Goal: Information Seeking & Learning: Understand process/instructions

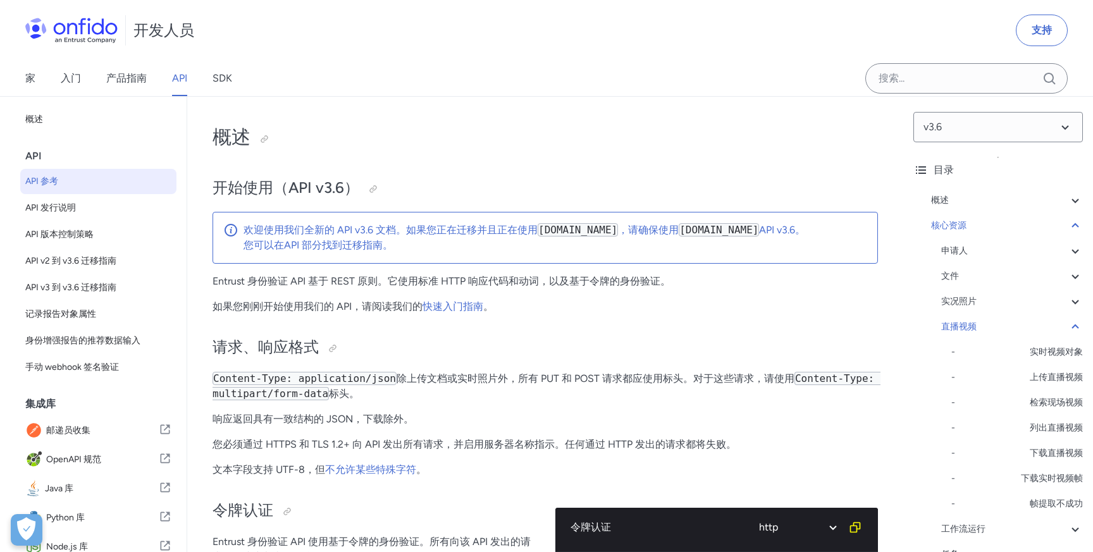
select select "http"
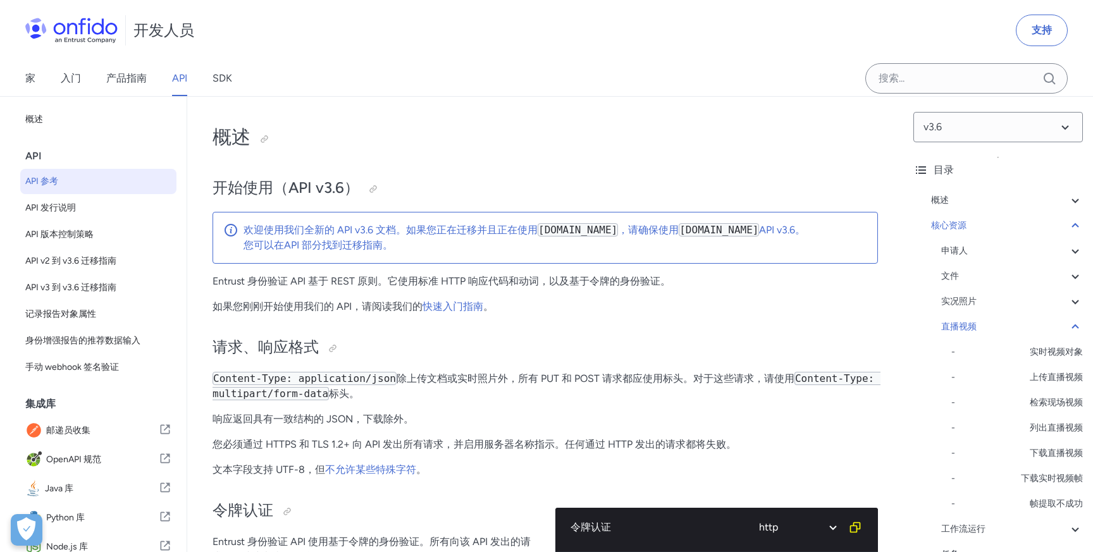
select select "http"
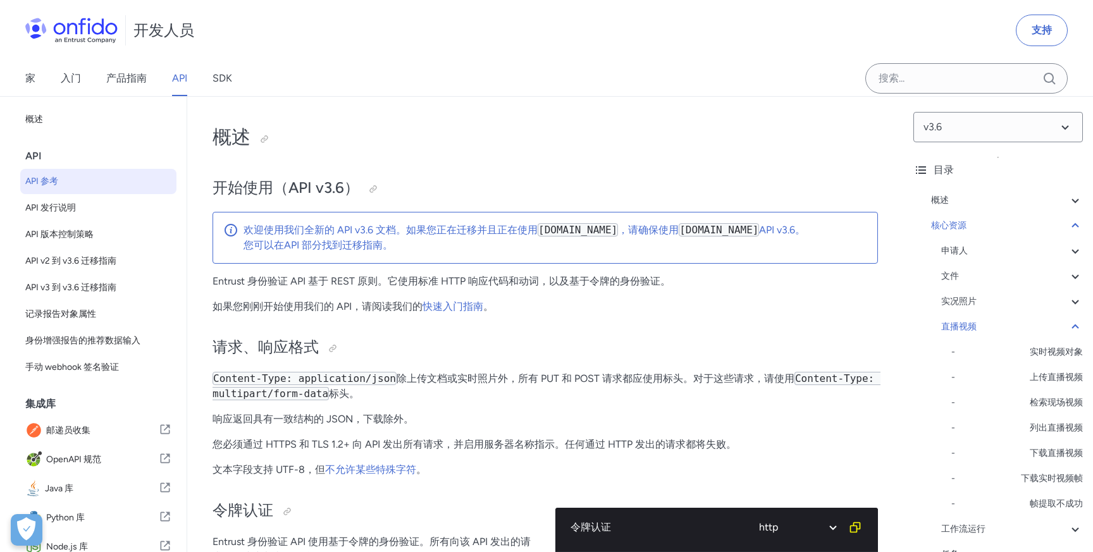
select select "http"
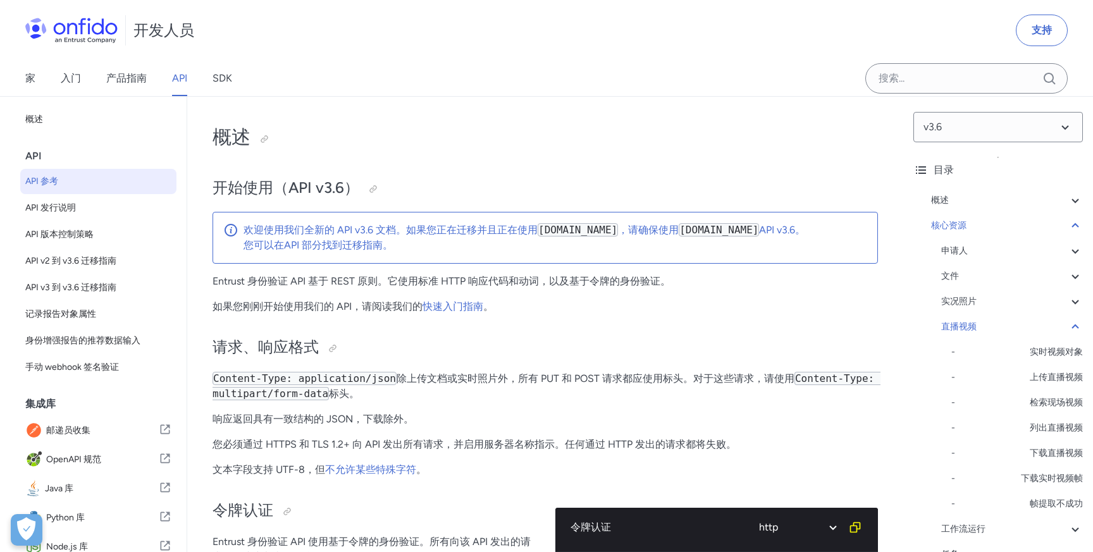
select select "http"
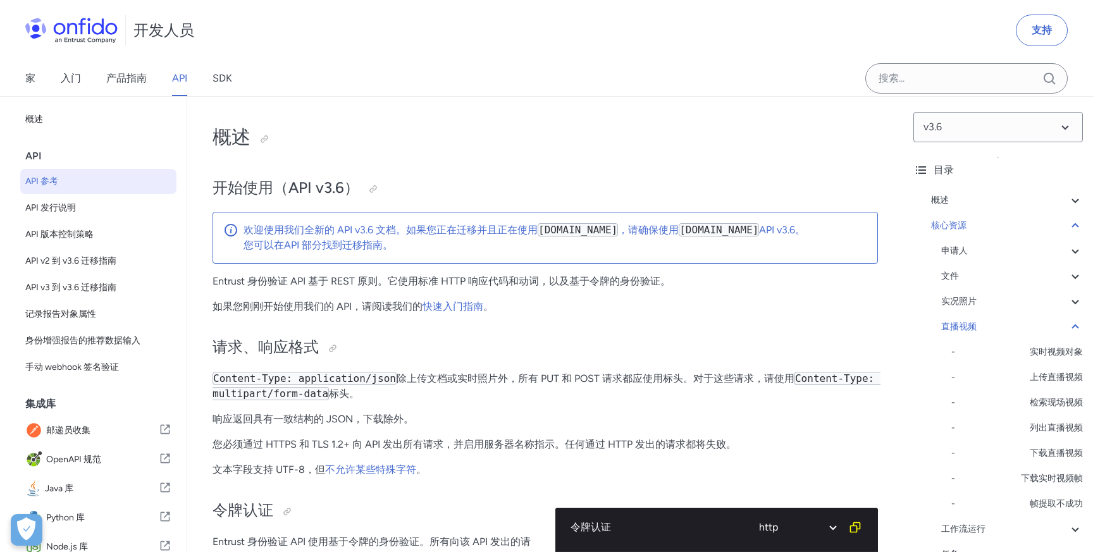
select select "http"
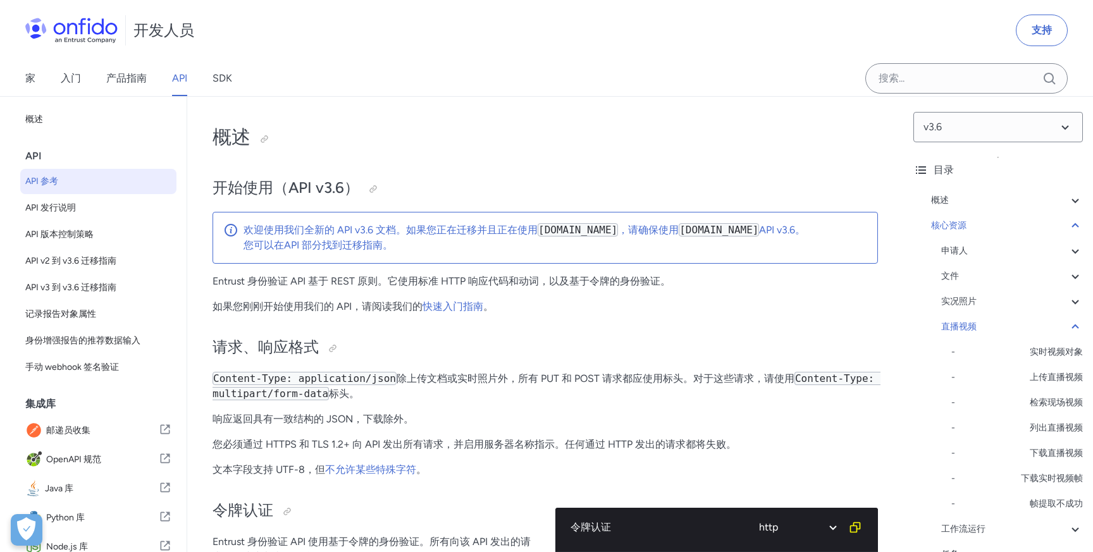
select select "http"
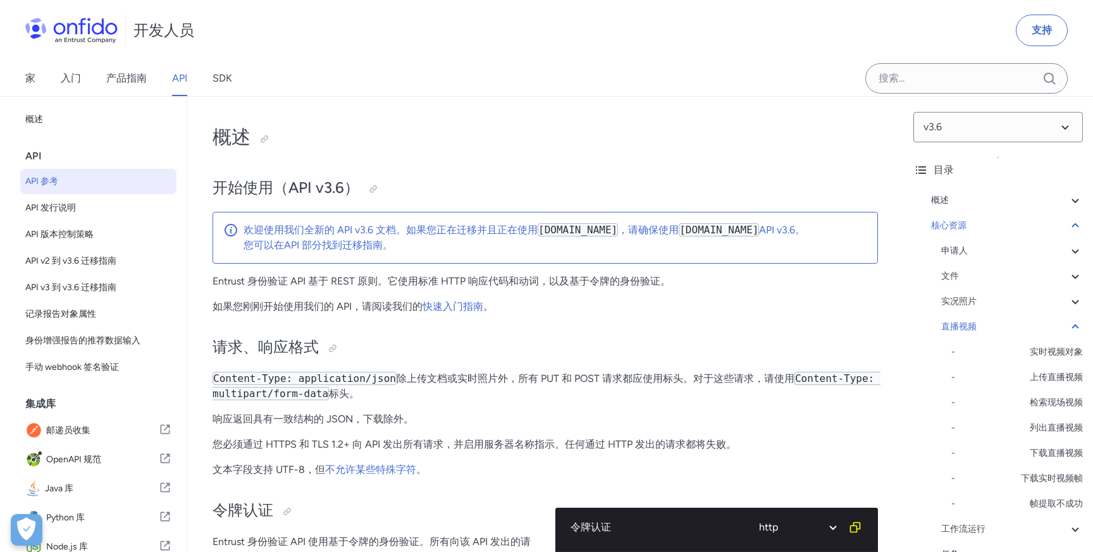
select select "http"
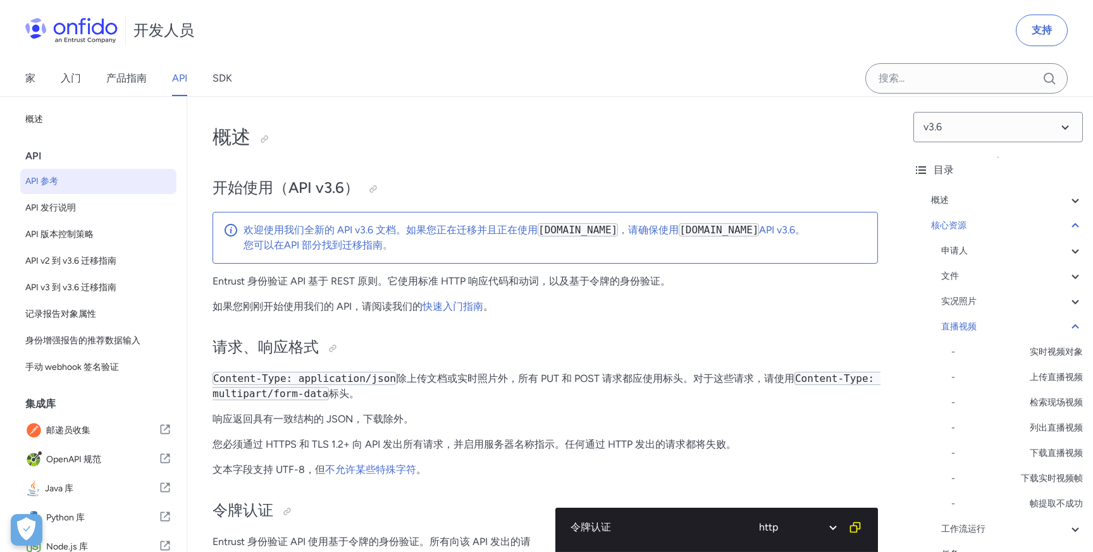
select select "http"
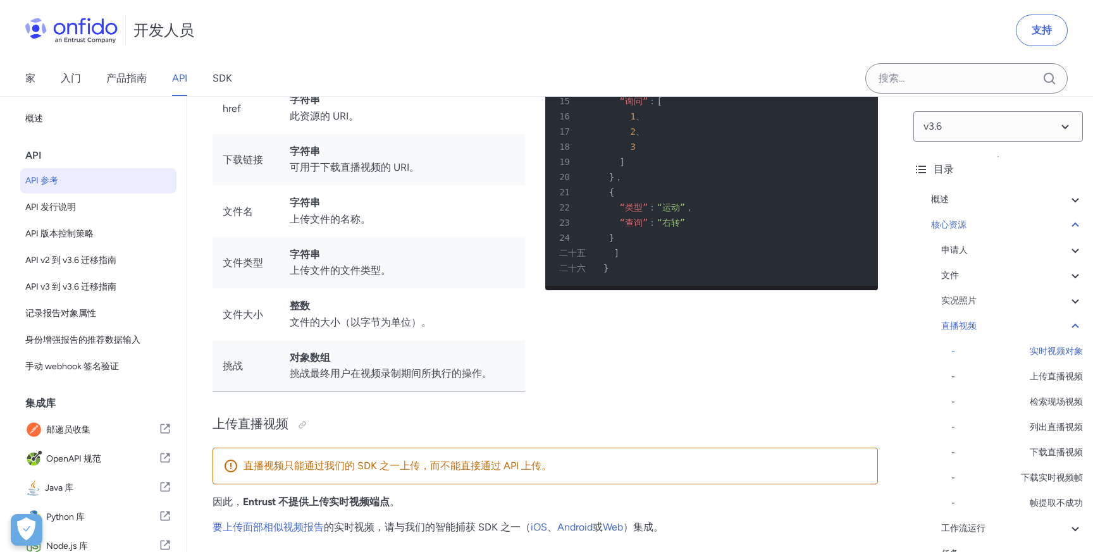
scroll to position [25613, 0]
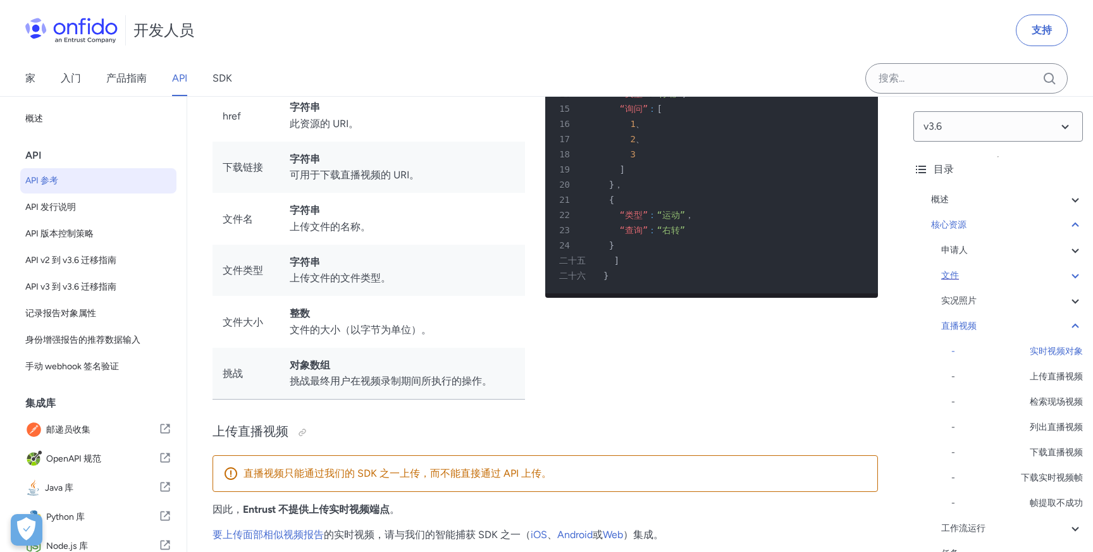
click at [1007, 274] on div "文件" at bounding box center [1013, 275] width 142 height 15
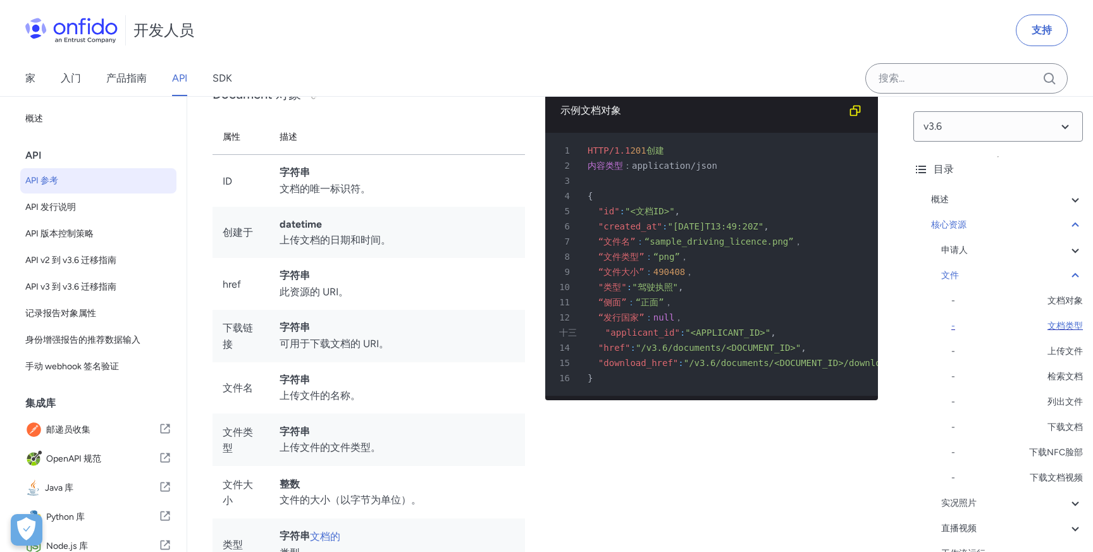
click at [1059, 325] on font "文档类型" at bounding box center [1065, 326] width 35 height 11
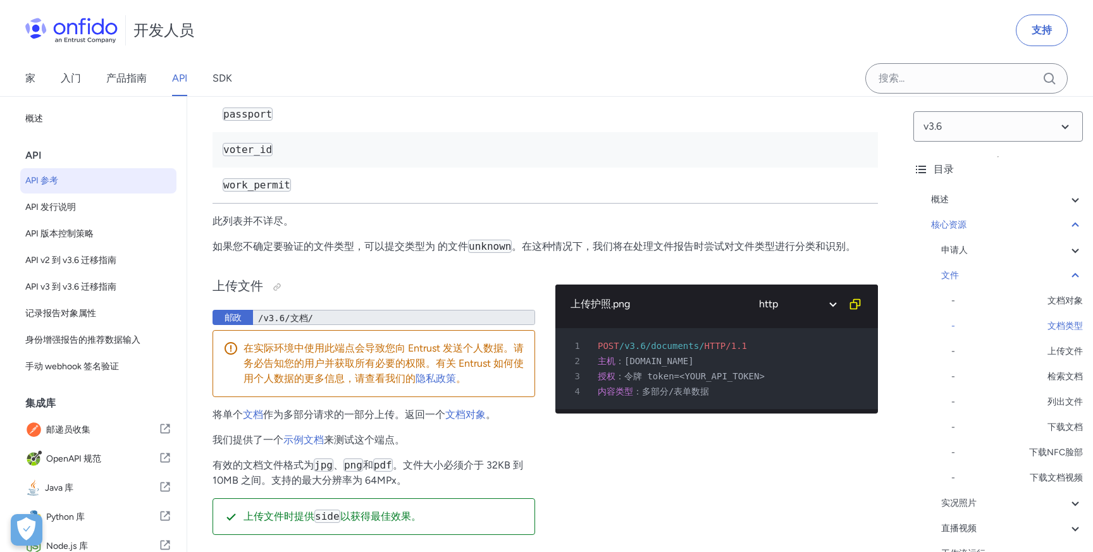
scroll to position [21141, 0]
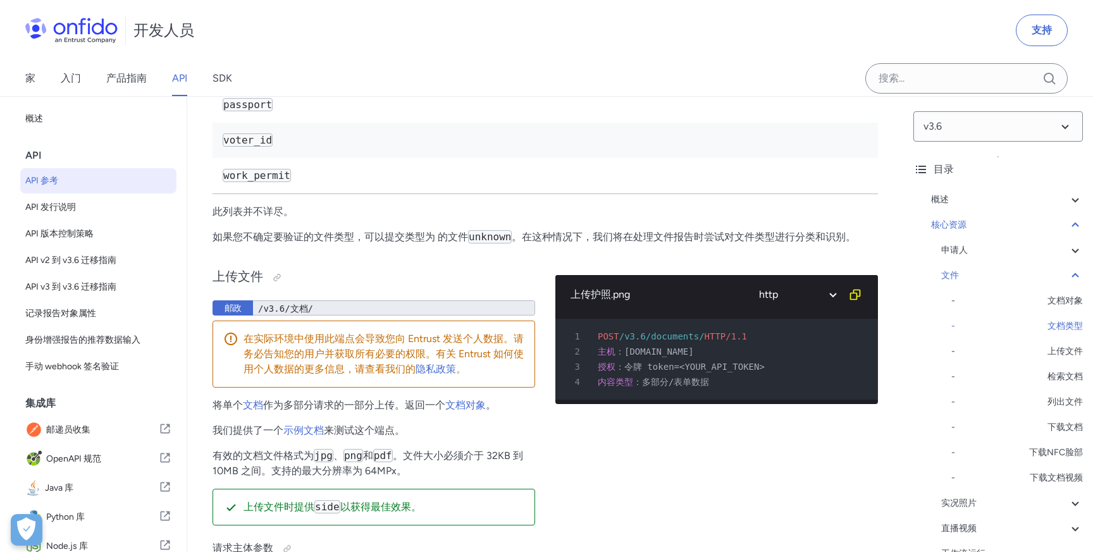
drag, startPoint x: 223, startPoint y: 267, endPoint x: 387, endPoint y: 265, distance: 164.5
click at [387, 52] on td "national_identity_card" at bounding box center [546, 34] width 666 height 36
drag, startPoint x: 220, startPoint y: 304, endPoint x: 322, endPoint y: 301, distance: 101.9
click at [321, 87] on td "driving_licence" at bounding box center [546, 69] width 666 height 35
drag, startPoint x: 206, startPoint y: 344, endPoint x: 302, endPoint y: 344, distance: 96.2
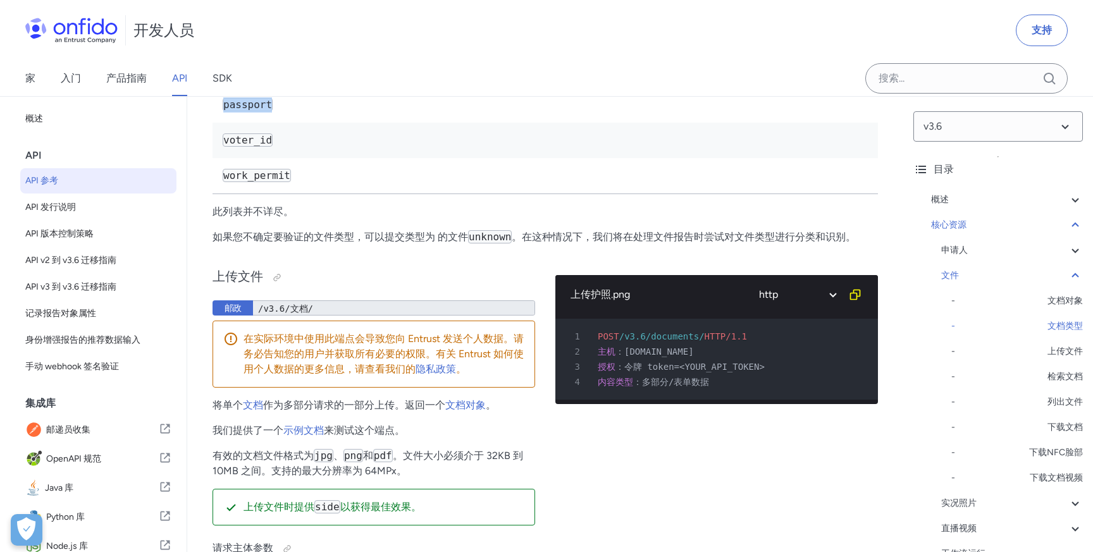
click at [292, 194] on td "work_permit" at bounding box center [546, 176] width 666 height 36
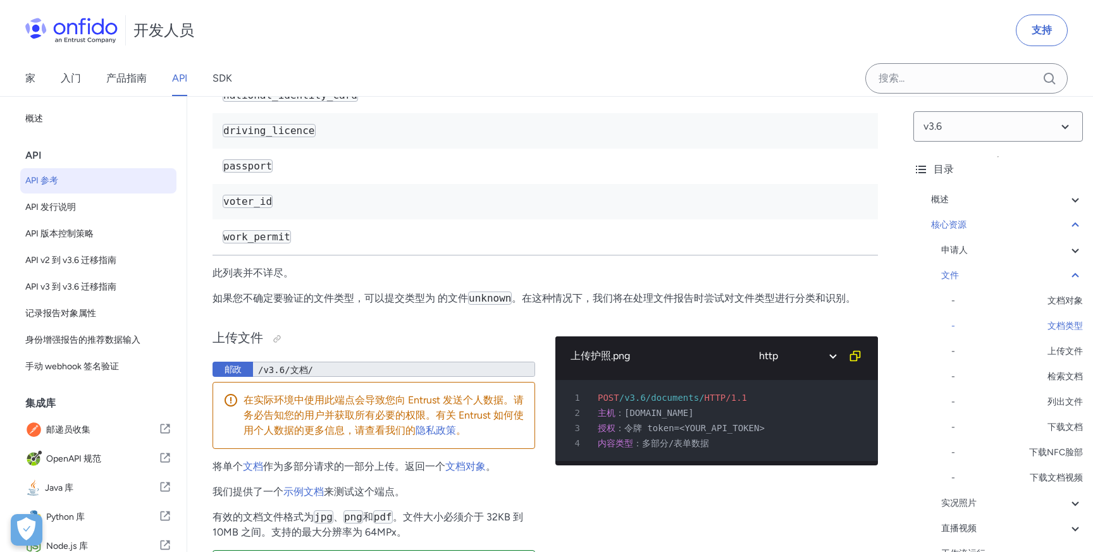
scroll to position [21112, 0]
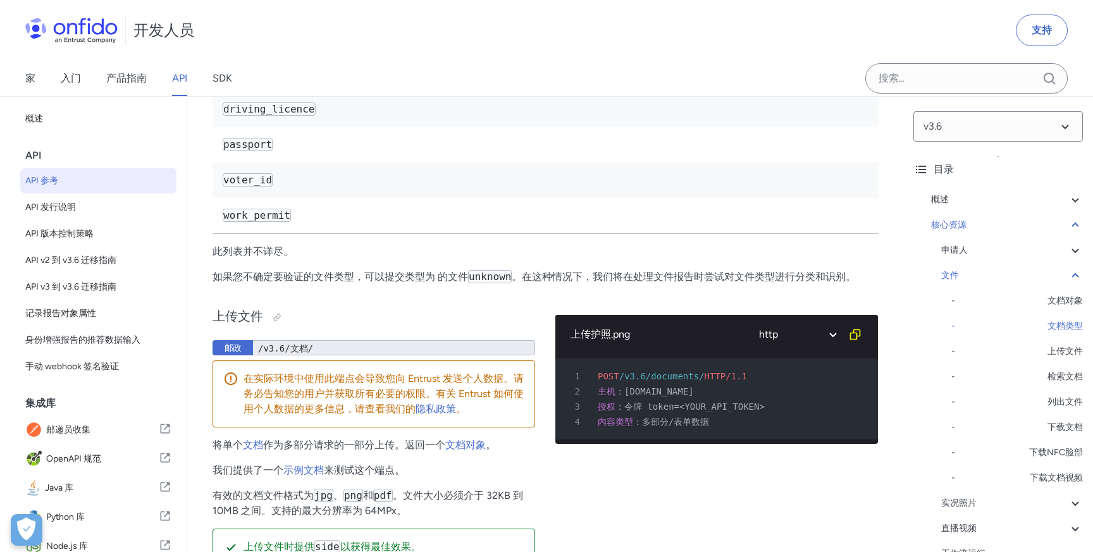
scroll to position [21247, 0]
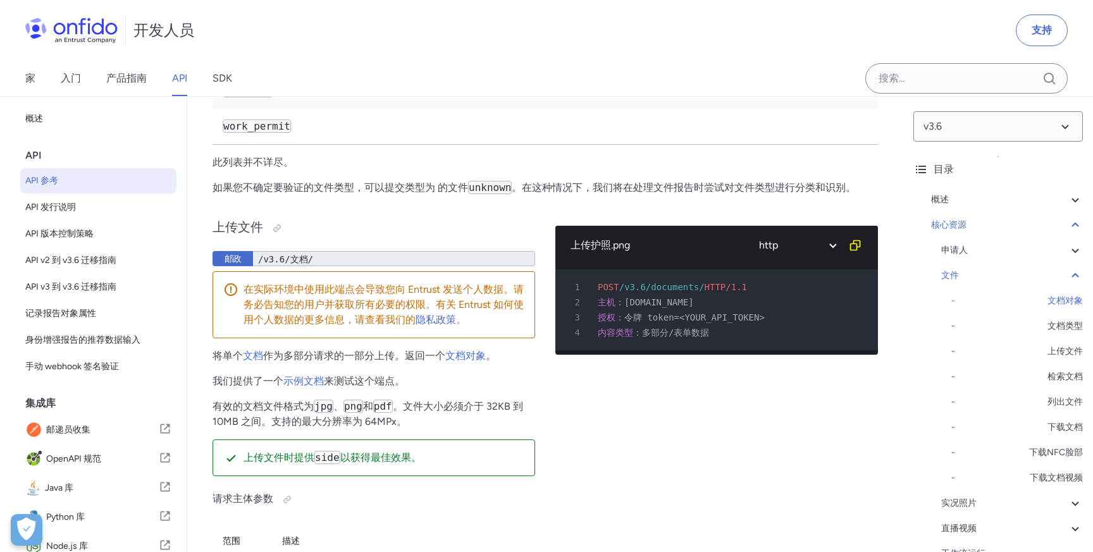
scroll to position [21422, 0]
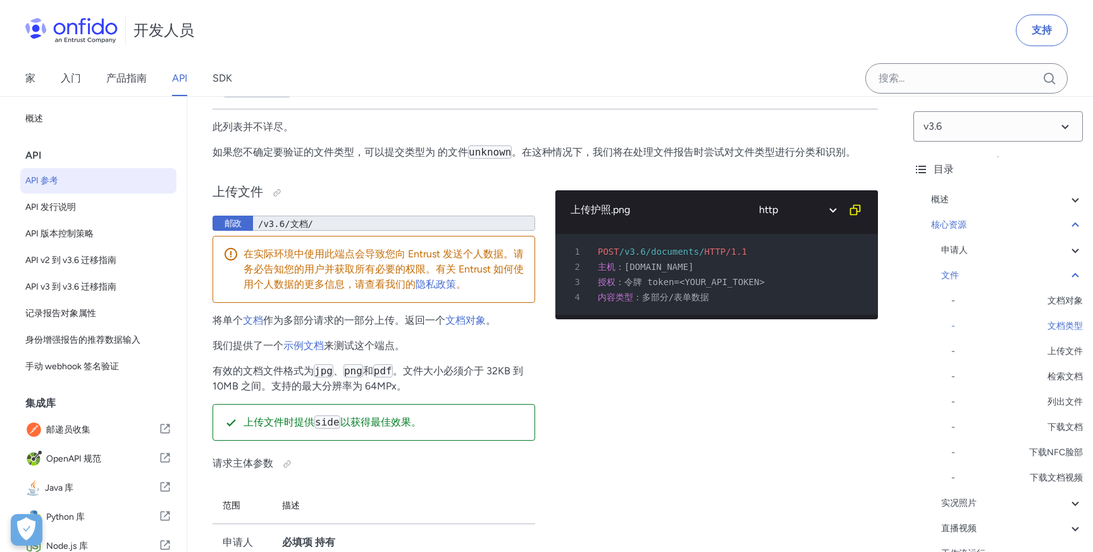
click at [340, 109] on td "work_permit" at bounding box center [546, 91] width 666 height 36
click at [347, 73] on td "voter_id" at bounding box center [546, 55] width 666 height 35
click at [366, 38] on td "passport" at bounding box center [546, 20] width 666 height 35
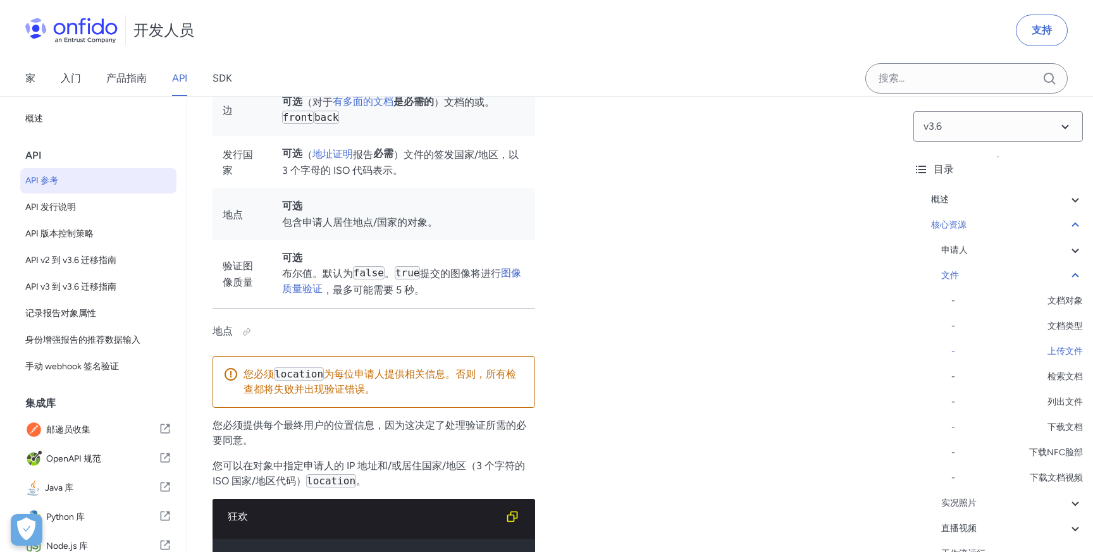
scroll to position [22014, 0]
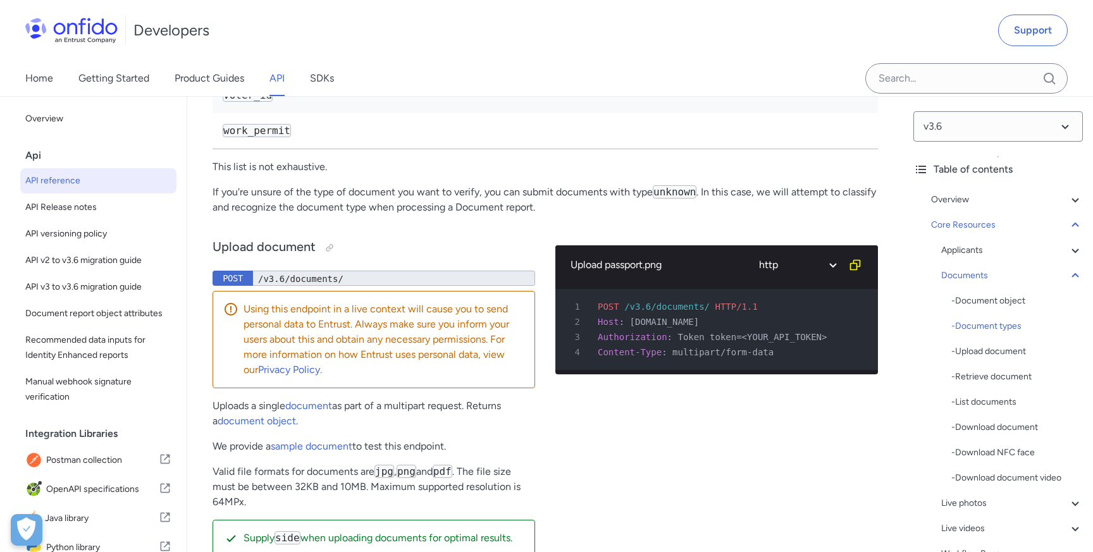
scroll to position [21393, 0]
